Goal: Transaction & Acquisition: Purchase product/service

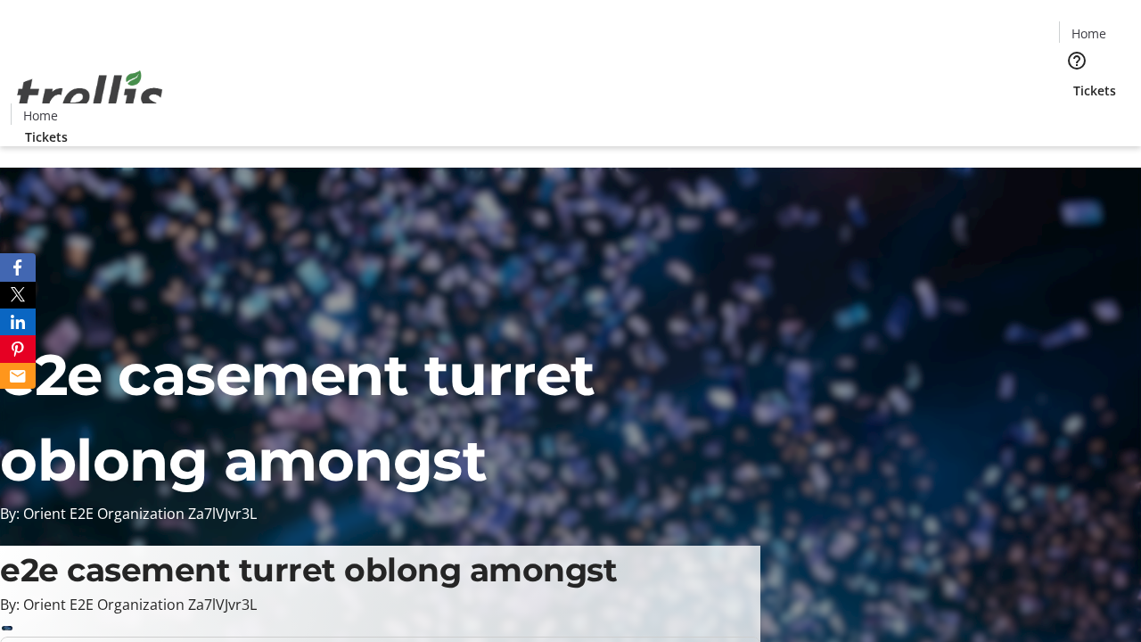
click at [1073, 81] on span "Tickets" at bounding box center [1094, 90] width 43 height 19
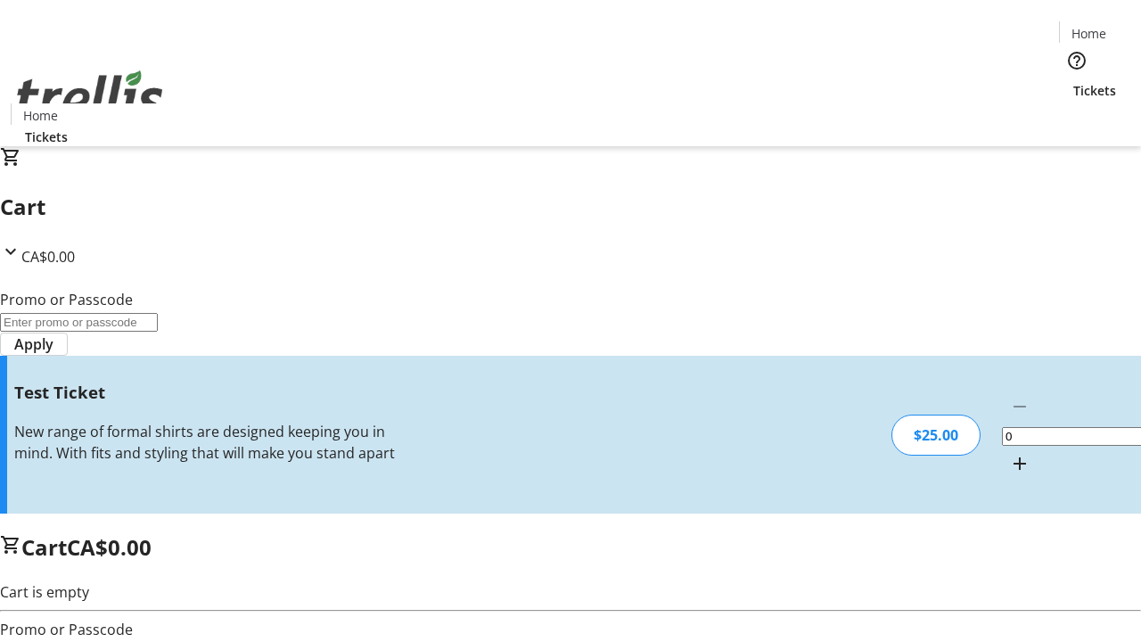
click at [1009, 453] on mat-icon "Increment by one" at bounding box center [1019, 463] width 21 height 21
type input "1"
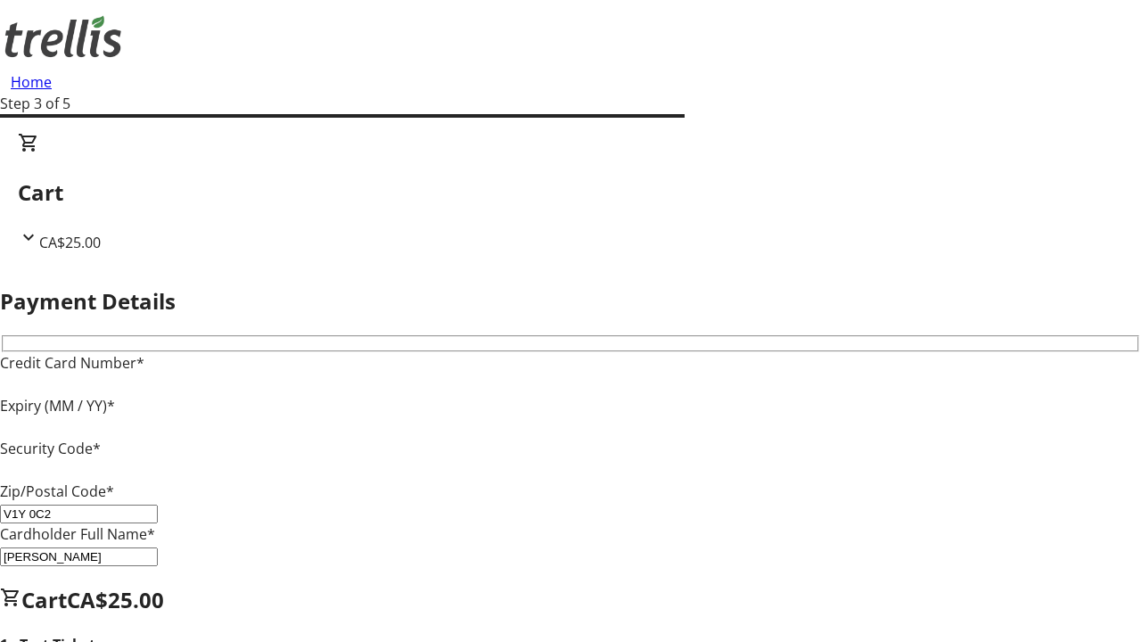
type input "V1Y 0C2"
